Goal: Information Seeking & Learning: Learn about a topic

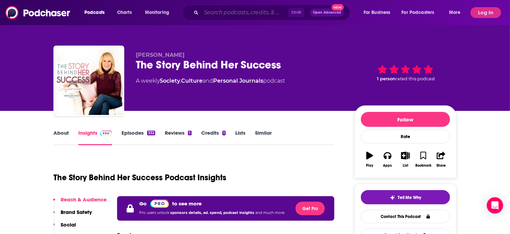
click at [219, 14] on input "Search podcasts, credits, & more..." at bounding box center [244, 12] width 87 height 11
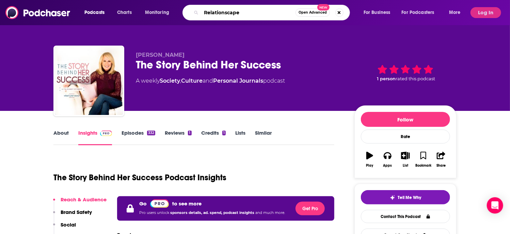
type input "Relationscapes"
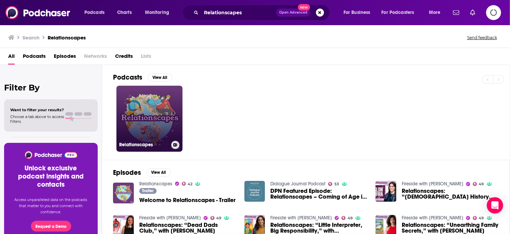
click at [153, 110] on link "Relationscapes" at bounding box center [149, 119] width 66 height 66
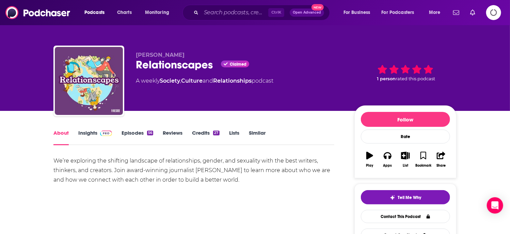
click at [91, 131] on link "Insights" at bounding box center [95, 138] width 34 height 16
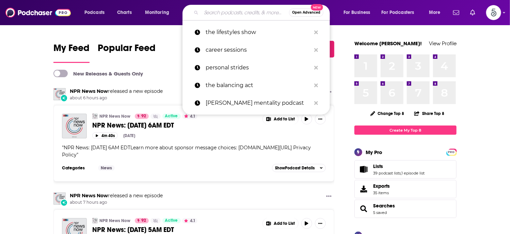
click at [226, 13] on input "Search podcasts, credits, & more..." at bounding box center [245, 12] width 88 height 11
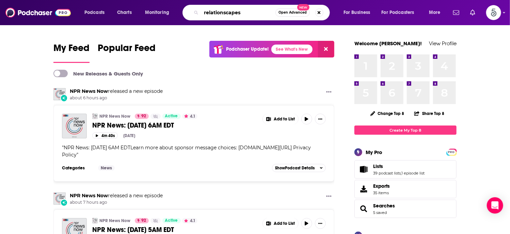
type input "relationscapes"
